Goal: Use online tool/utility: Utilize a website feature to perform a specific function

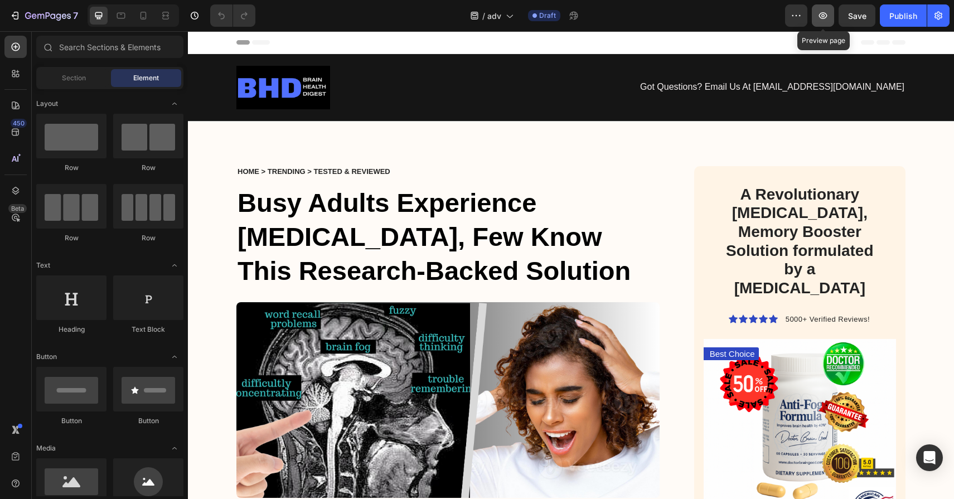
click at [816, 21] on button "button" at bounding box center [823, 15] width 22 height 22
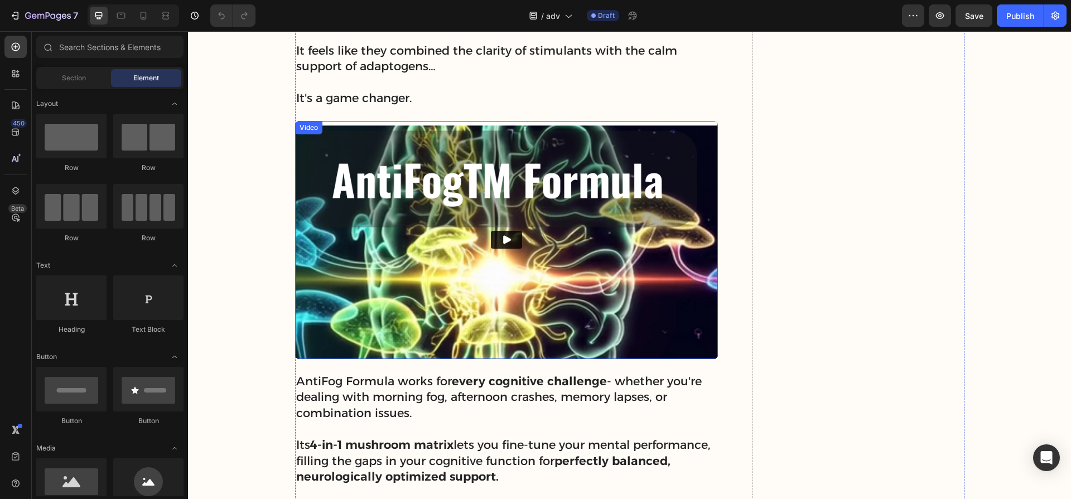
scroll to position [4696, 0]
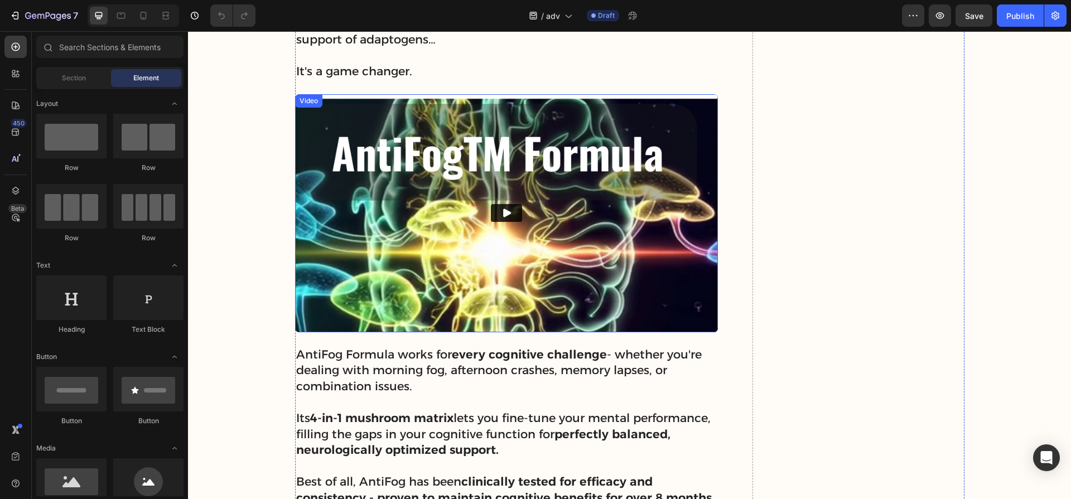
click at [509, 211] on icon "Play" at bounding box center [506, 212] width 11 height 11
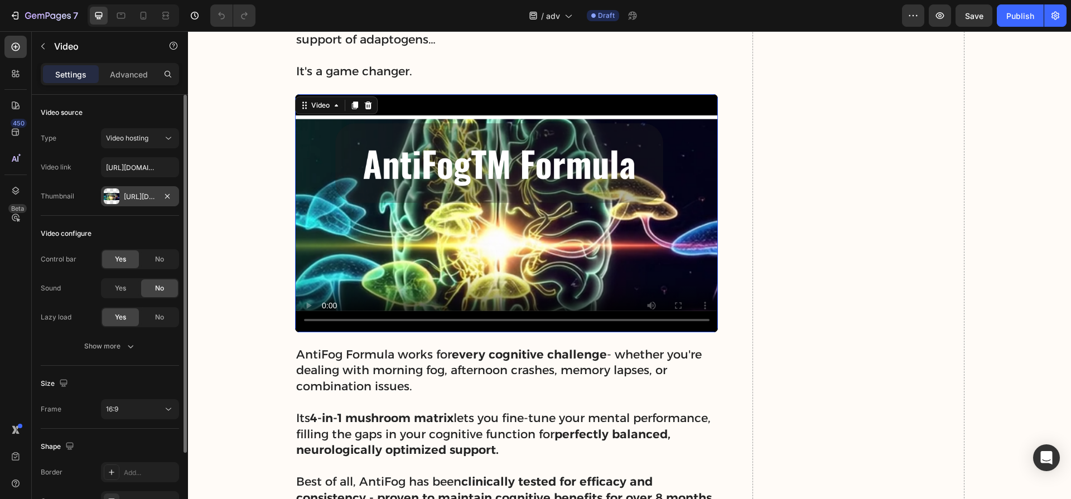
click at [139, 195] on div "[URL][DOMAIN_NAME]" at bounding box center [140, 197] width 32 height 10
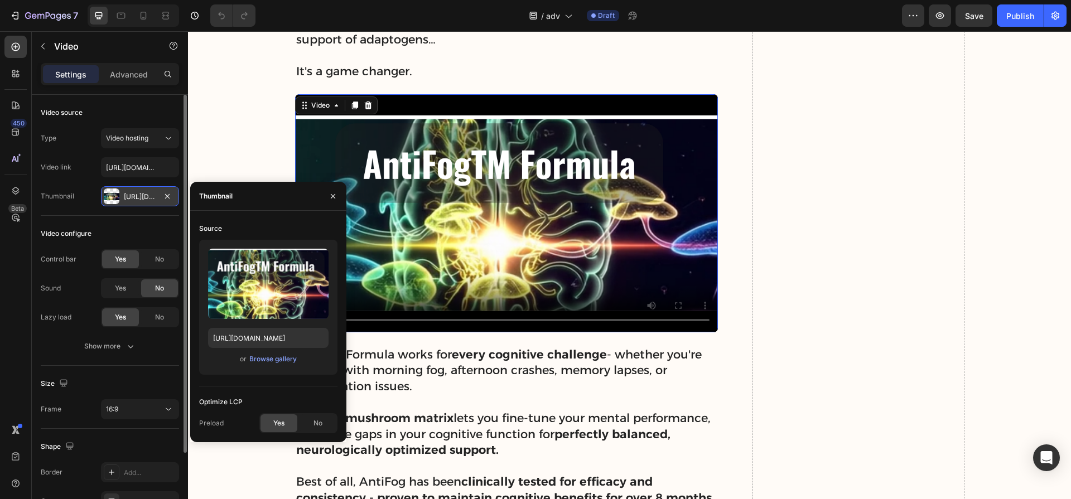
click at [139, 195] on div "[URL][DOMAIN_NAME]" at bounding box center [140, 197] width 32 height 10
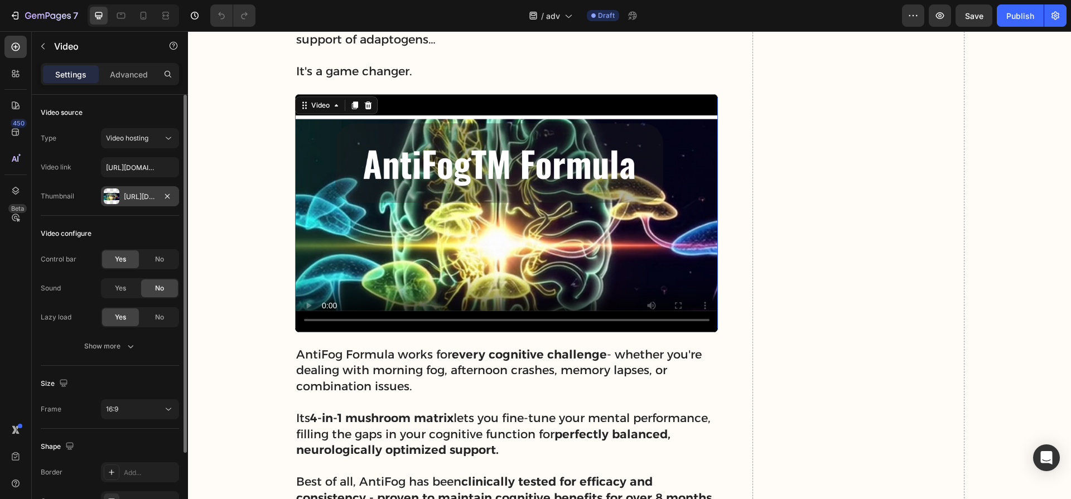
click at [141, 195] on div "[URL][DOMAIN_NAME]" at bounding box center [140, 197] width 32 height 10
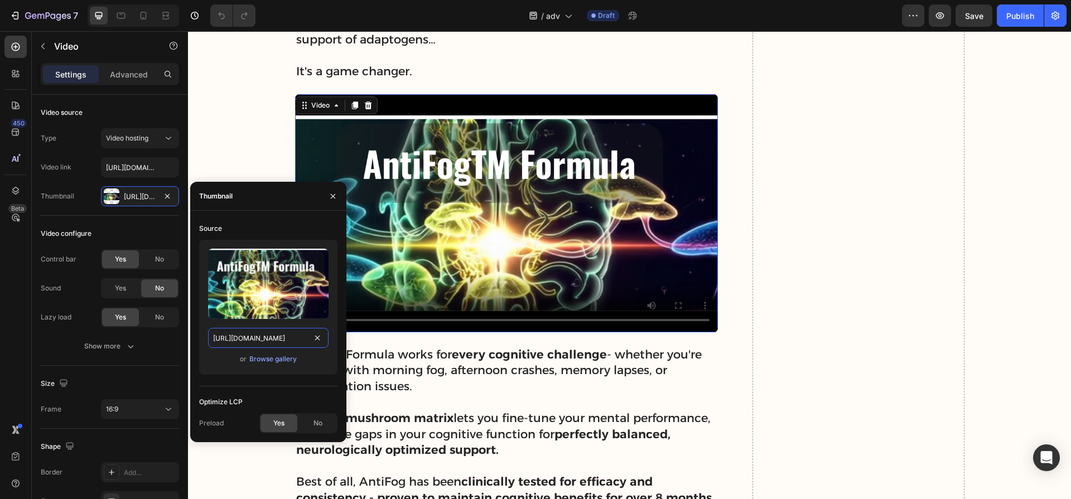
drag, startPoint x: 258, startPoint y: 334, endPoint x: 242, endPoint y: 336, distance: 16.9
click at [258, 334] on input "[URL][DOMAIN_NAME]" at bounding box center [268, 338] width 120 height 20
drag, startPoint x: 216, startPoint y: 339, endPoint x: 316, endPoint y: 340, distance: 99.3
click at [317, 340] on div "[URL][DOMAIN_NAME]" at bounding box center [268, 338] width 120 height 20
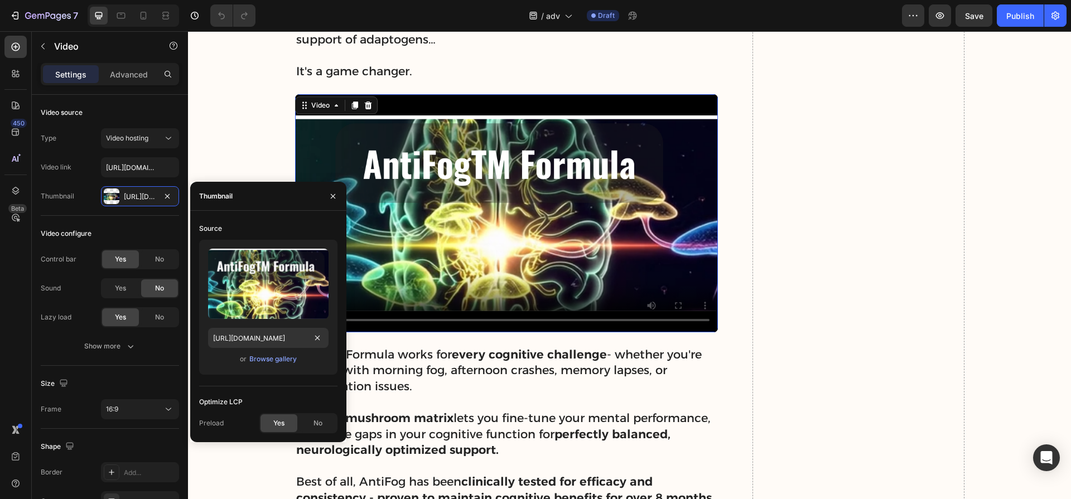
scroll to position [0, 0]
click at [131, 163] on input "[URL][DOMAIN_NAME]" at bounding box center [140, 167] width 78 height 20
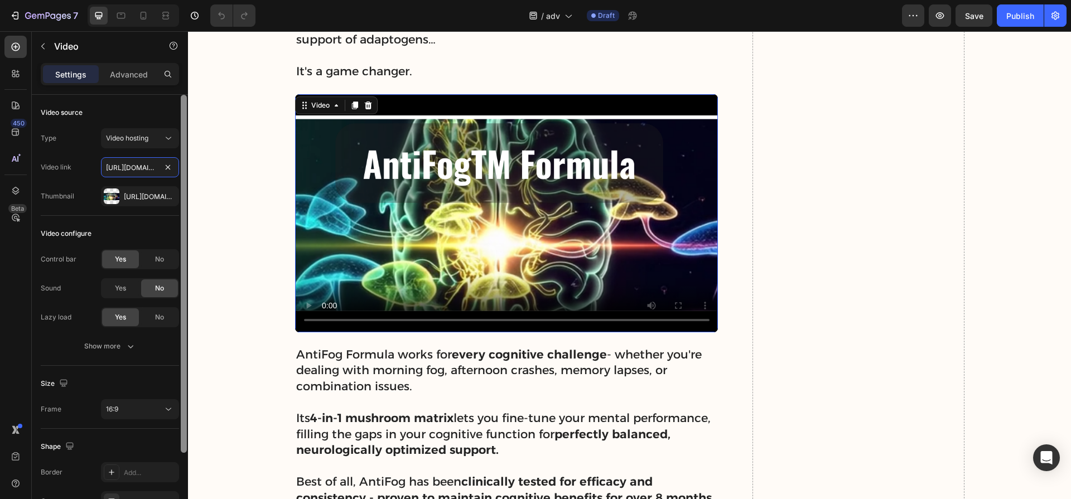
scroll to position [0, 238]
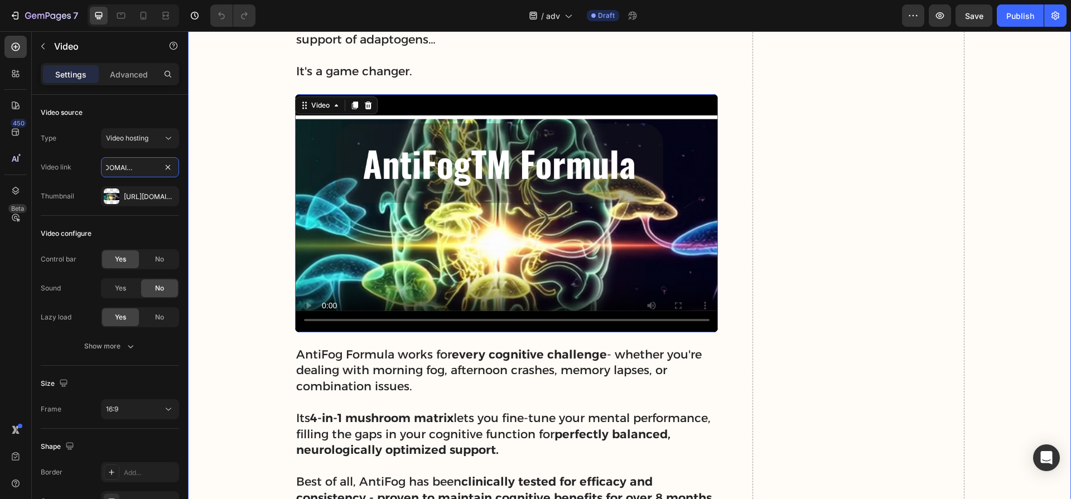
drag, startPoint x: 293, startPoint y: 197, endPoint x: 207, endPoint y: 165, distance: 91.3
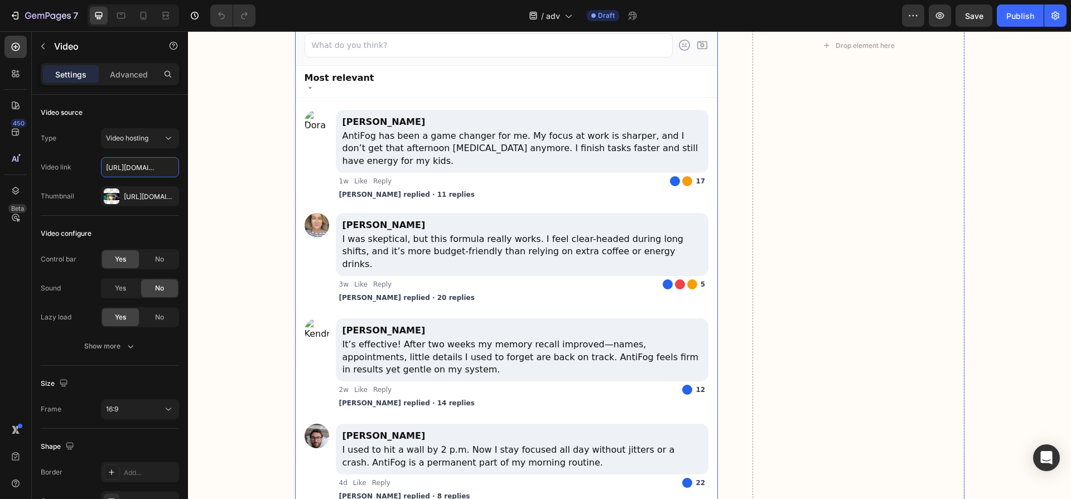
scroll to position [6970, 0]
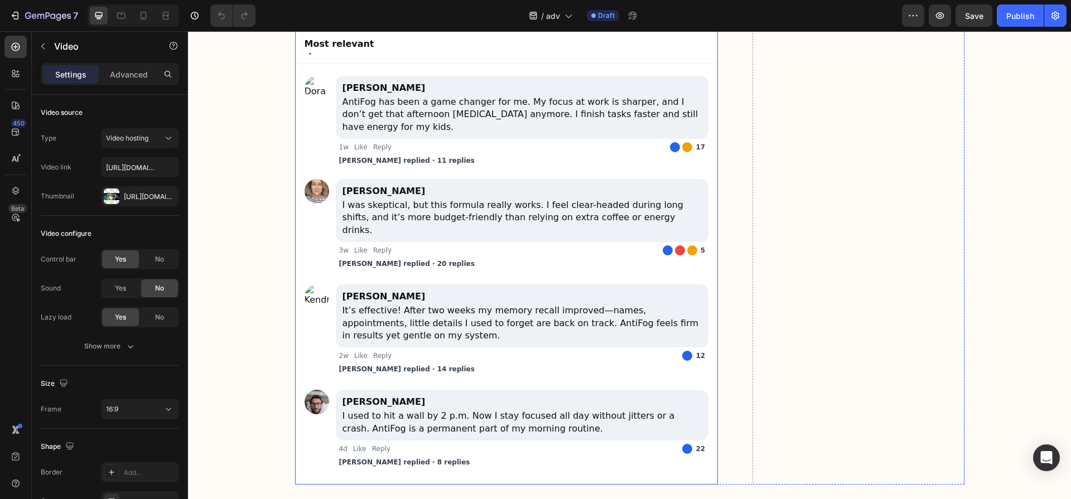
click at [317, 204] on img at bounding box center [317, 191] width 25 height 25
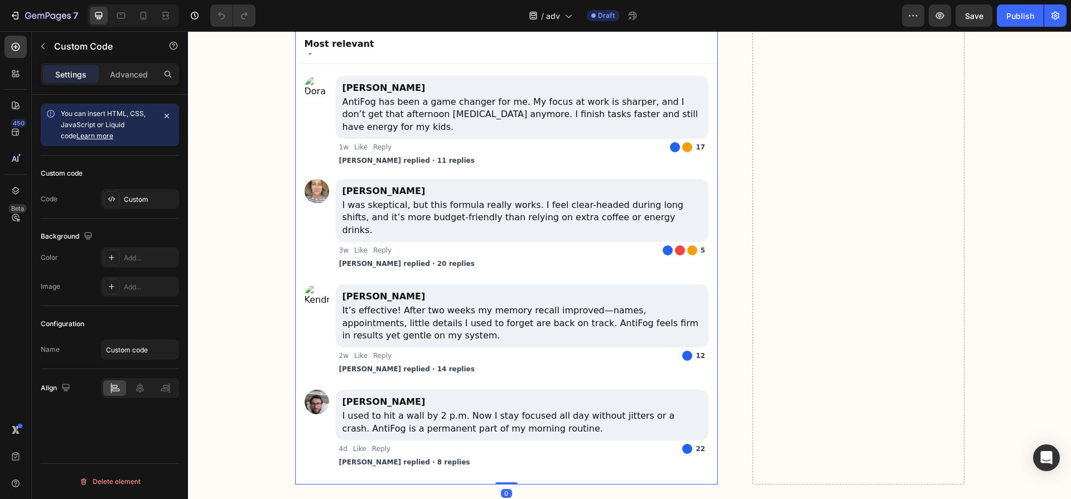
click at [316, 204] on img at bounding box center [317, 191] width 25 height 25
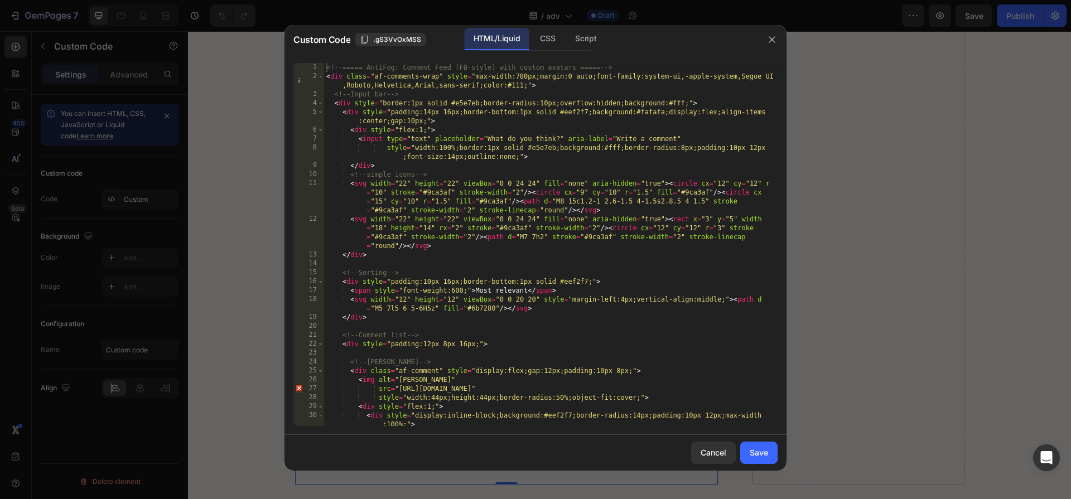
drag, startPoint x: 771, startPoint y: 38, endPoint x: 706, endPoint y: 92, distance: 84.8
click at [771, 38] on icon "button" at bounding box center [771, 39] width 9 height 9
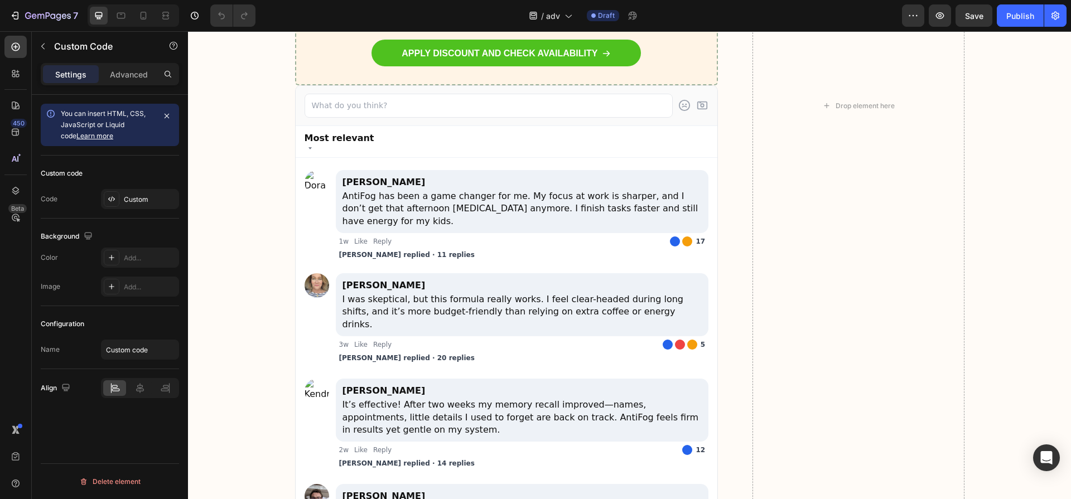
scroll to position [7040, 0]
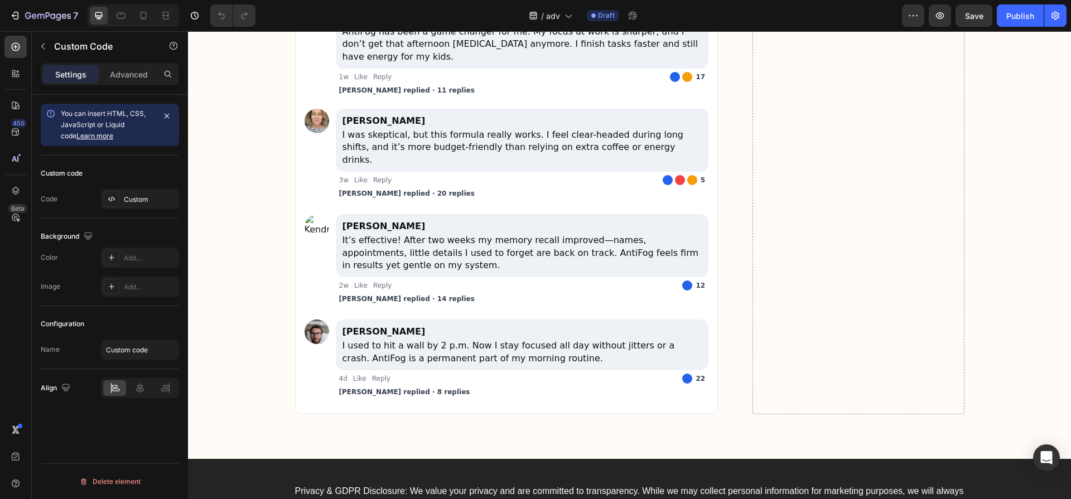
click at [316, 335] on img at bounding box center [317, 332] width 25 height 25
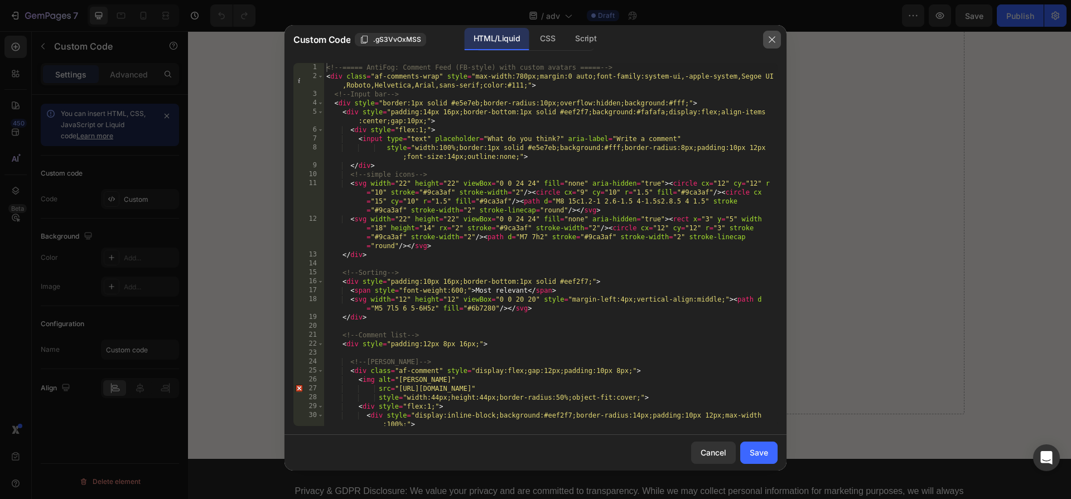
click at [764, 42] on button "button" at bounding box center [772, 40] width 18 height 18
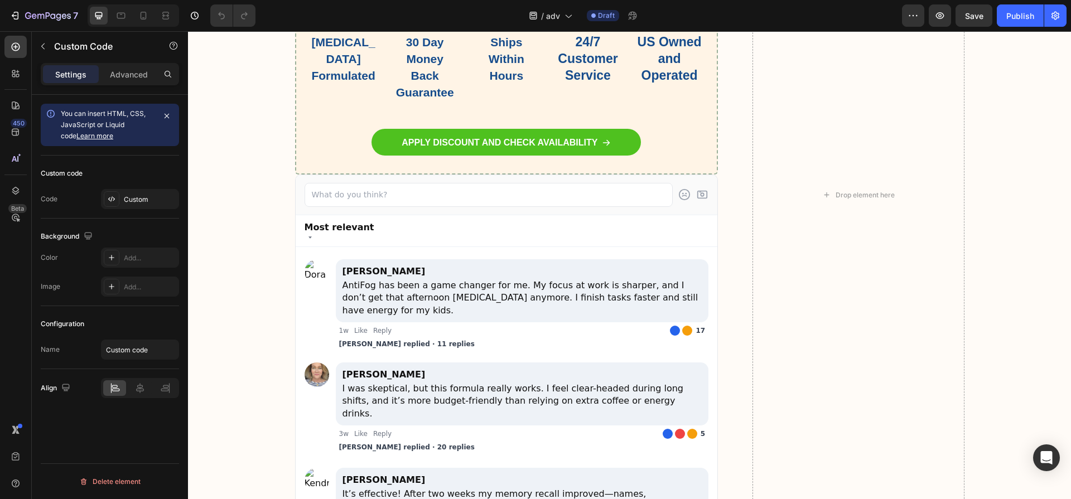
scroll to position [6705, 0]
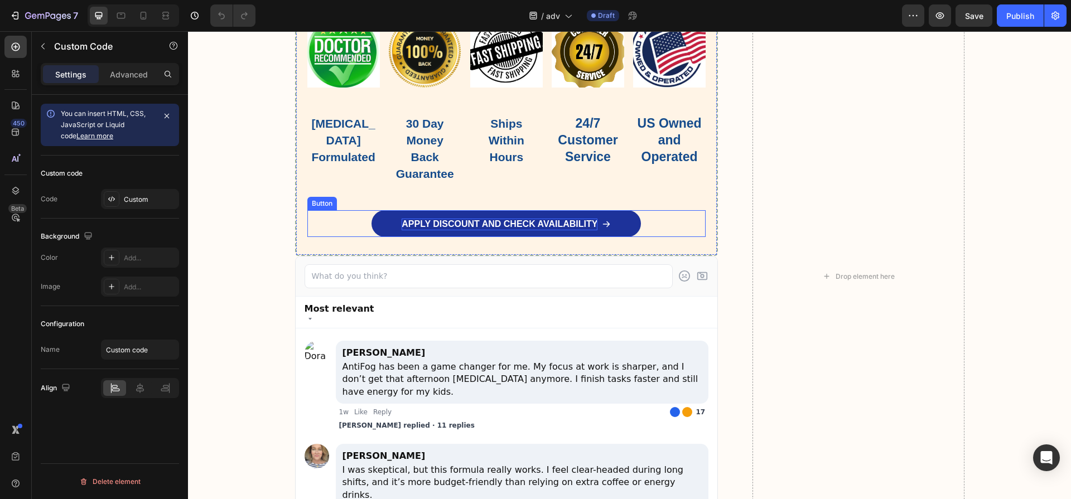
click at [497, 230] on p "APPLY DISCOUNT AND CHECK AVAILABILITY" at bounding box center [500, 225] width 196 height 12
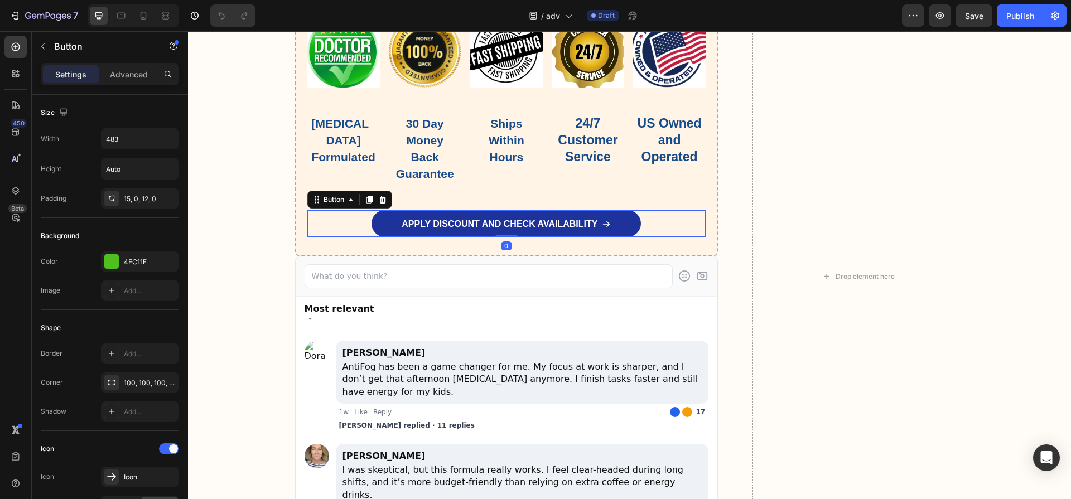
click at [390, 237] on link "APPLY DISCOUNT AND CHECK AVAILABILITY" at bounding box center [505, 223] width 269 height 27
click at [620, 237] on link "APPLY DISCOUNT AND CHECK AVAILABILITY" at bounding box center [505, 223] width 269 height 27
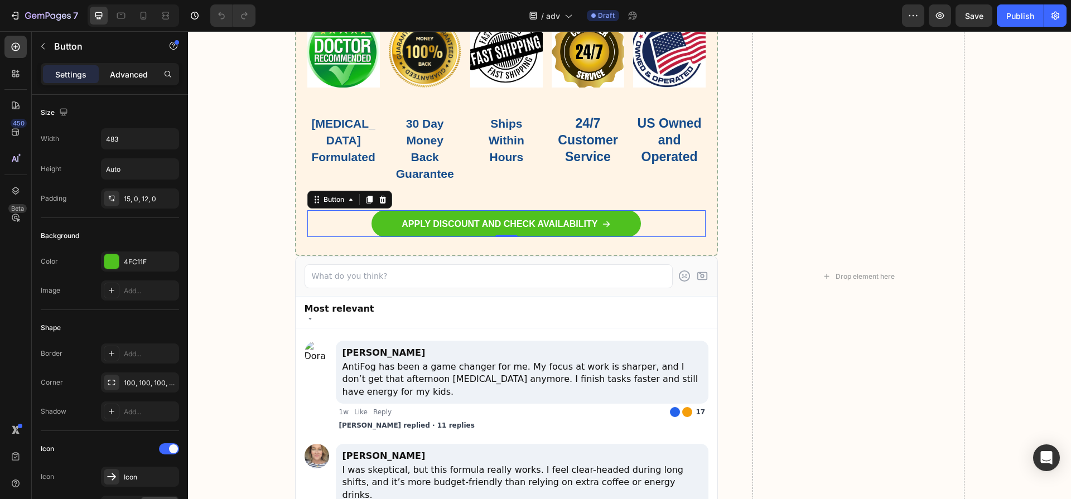
click at [135, 69] on p "Advanced" at bounding box center [129, 75] width 38 height 12
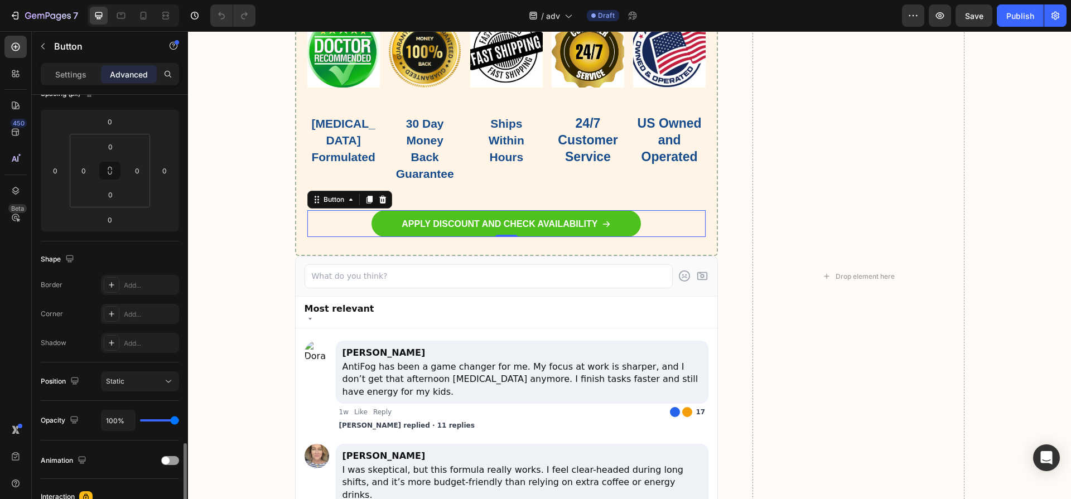
scroll to position [308, 0]
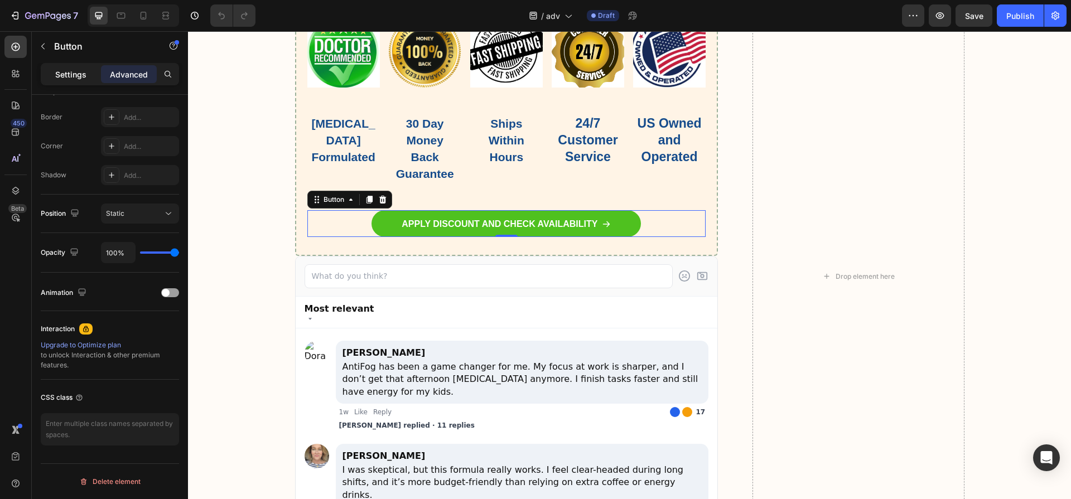
click at [65, 77] on p "Settings" at bounding box center [70, 75] width 31 height 12
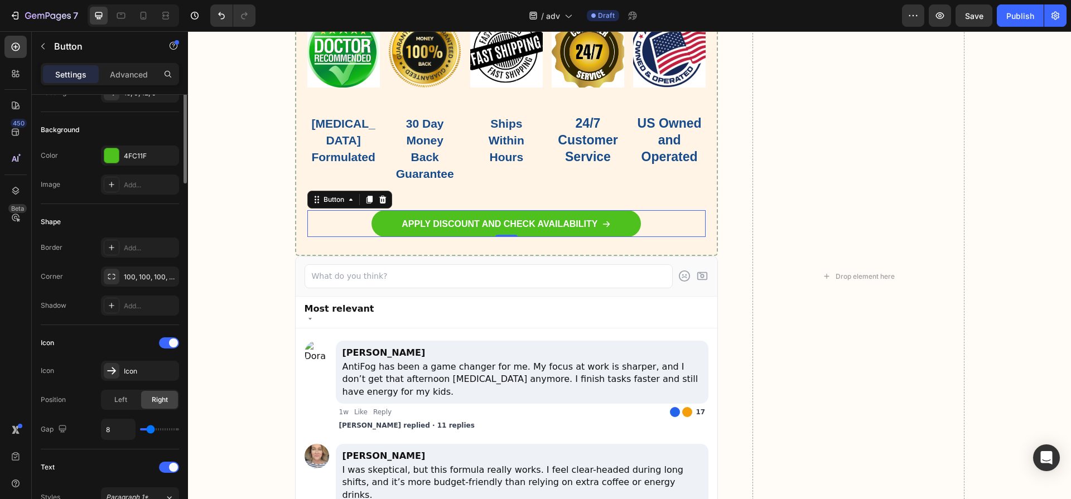
scroll to position [0, 0]
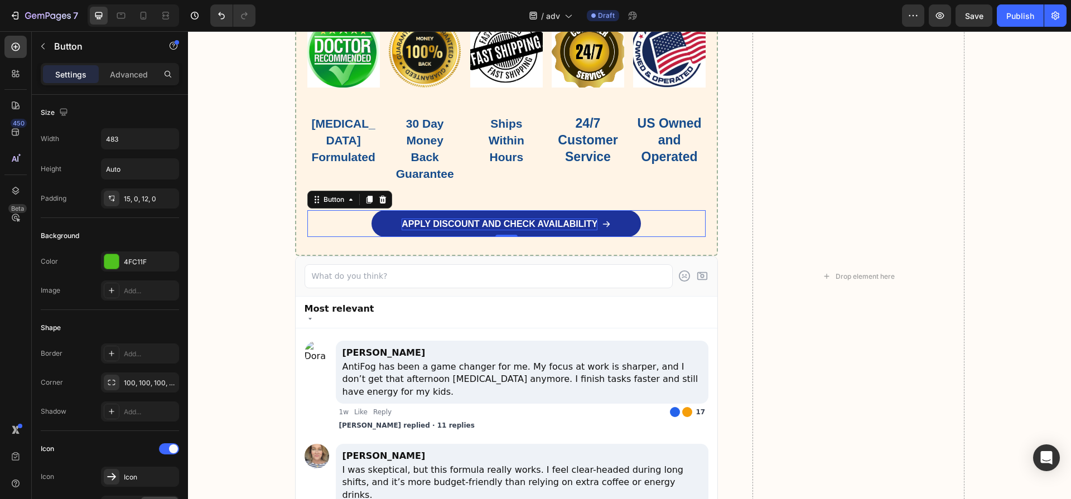
click at [426, 230] on p "APPLY DISCOUNT AND CHECK AVAILABILITY" at bounding box center [500, 225] width 196 height 12
click at [382, 237] on link "APPLY DISCOUNT AND CHECK AVAILABILITY" at bounding box center [505, 223] width 269 height 27
click at [384, 237] on link "APPLY DISCOUNT AND CHECK AVAILABILITY" at bounding box center [505, 223] width 269 height 27
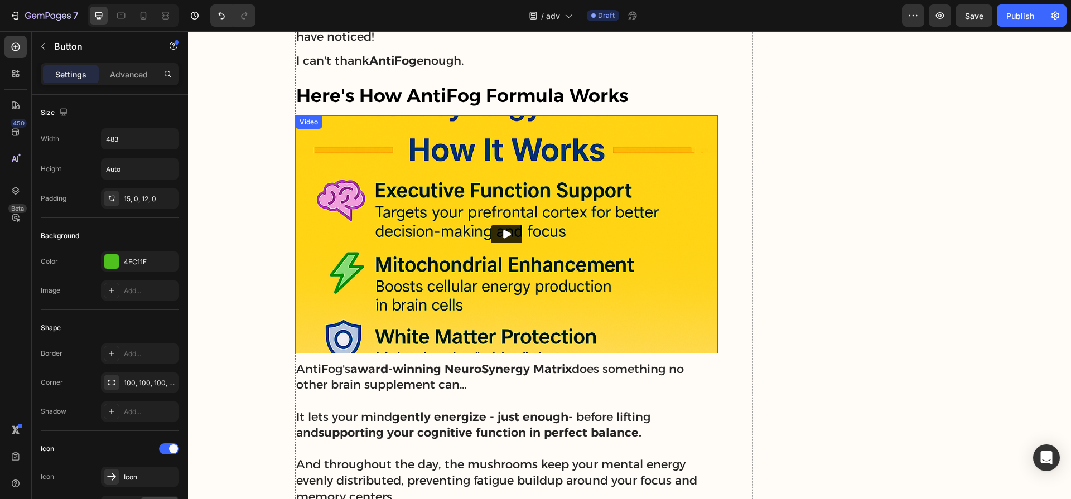
scroll to position [4184, 0]
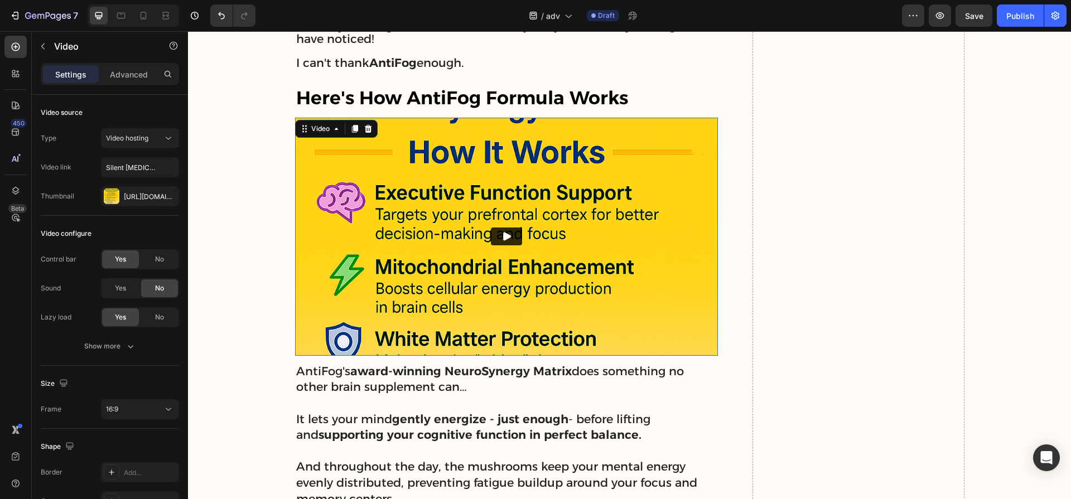
drag, startPoint x: 505, startPoint y: 238, endPoint x: 466, endPoint y: 259, distance: 44.4
click at [505, 238] on icon "Play" at bounding box center [507, 237] width 8 height 8
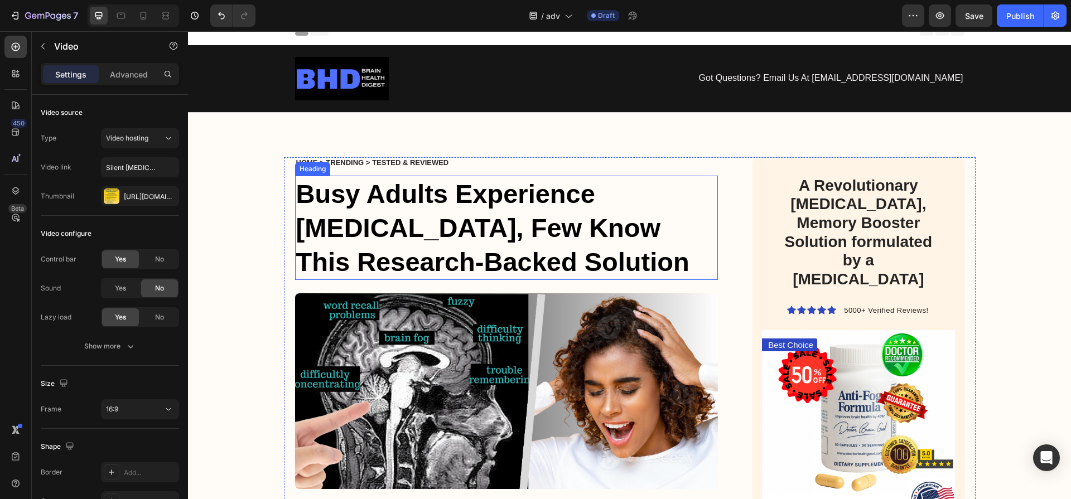
scroll to position [0, 0]
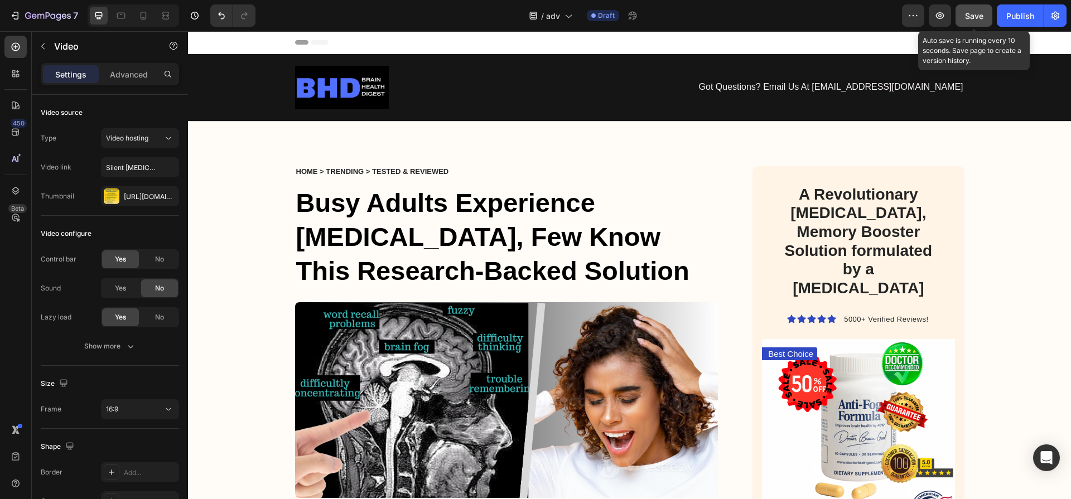
click at [954, 9] on button "Save" at bounding box center [973, 15] width 37 height 22
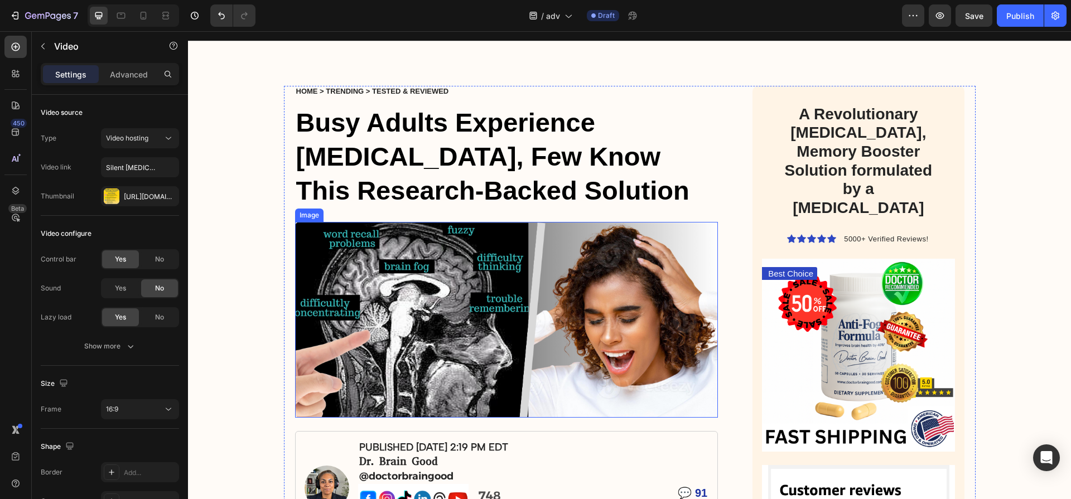
scroll to position [62, 0]
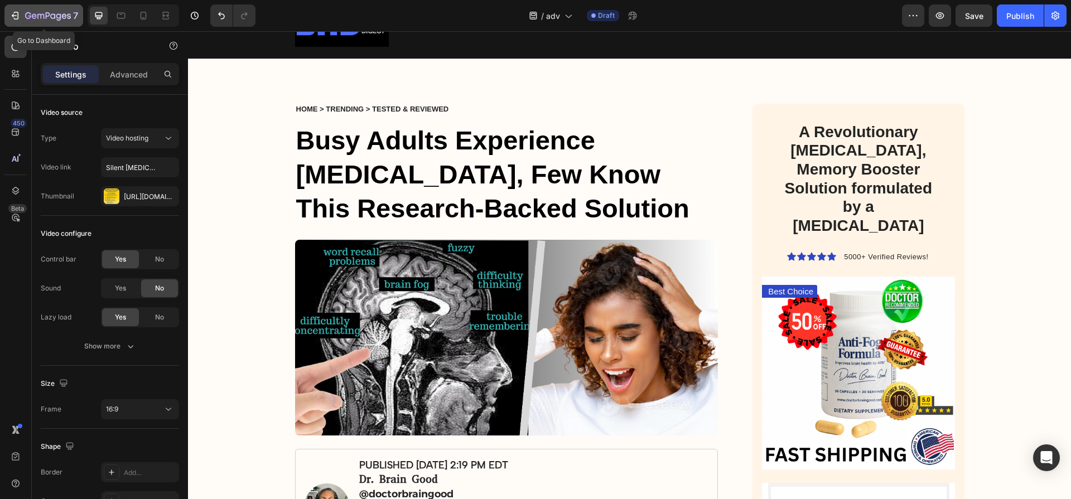
click at [19, 13] on icon "button" at bounding box center [14, 15] width 11 height 11
